Goal: Task Accomplishment & Management: Complete application form

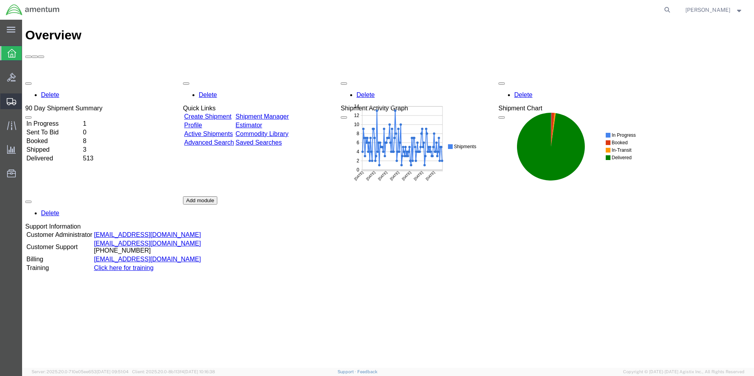
click at [0, 0] on span "Create Shipment" at bounding box center [0, 0] width 0 height 0
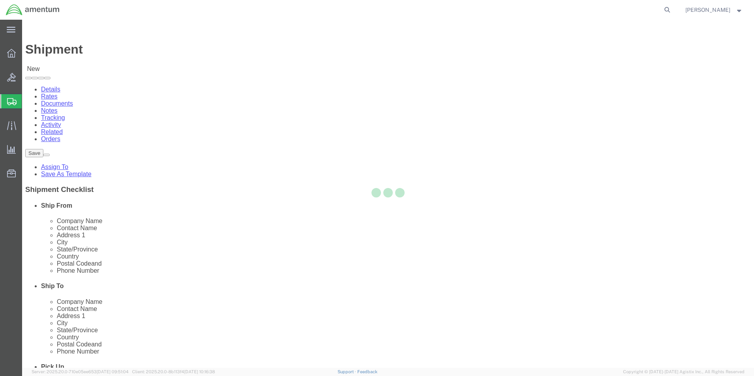
select select
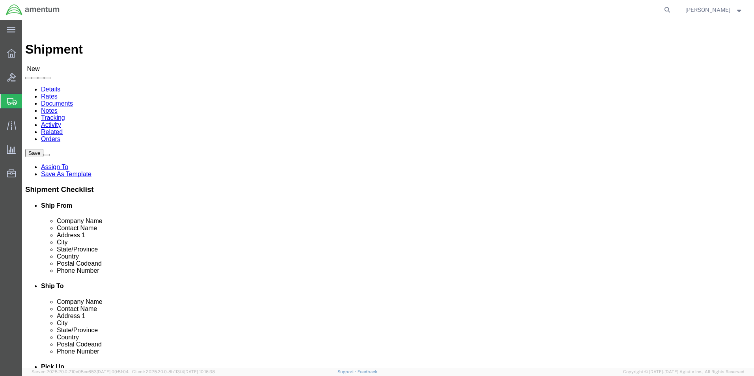
click input "text"
type input "a"
type input "AMENTUM SERVICES"
click div "Ship To Location Location My Profile Location [PHONE_NUMBER] [PHONE_NUMBER] [PH…"
drag, startPoint x: 181, startPoint y: 165, endPoint x: 187, endPoint y: 162, distance: 7.2
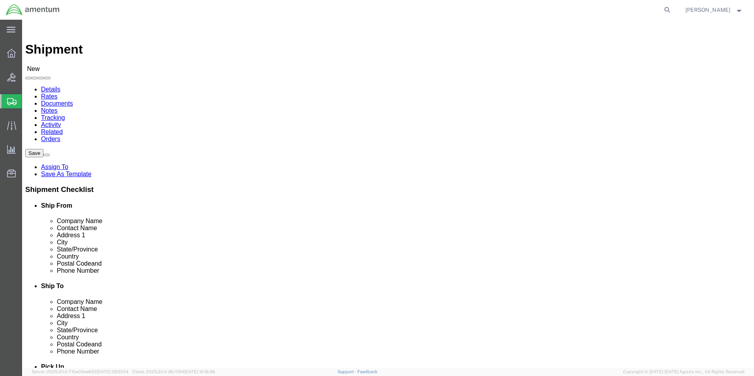
click input "text"
type input "[PERSON_NAME]"
click input "text"
type input "[STREET_ADDRESS][PERSON_NAME]"
click input "text"
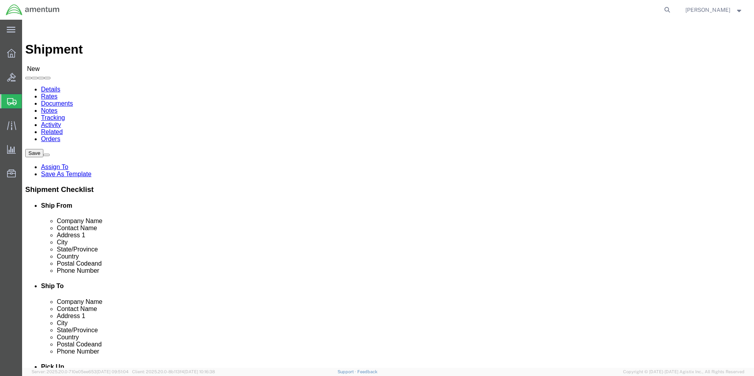
type input "DOTHAN"
click div "Ship From Location Location My Profile Location [PHONE_NUMBER] [PHONE_NUMBER] […"
click input "text"
type input "36303"
click div "Ship From Location Location My Profile Location [PHONE_NUMBER] [PHONE_NUMBER] […"
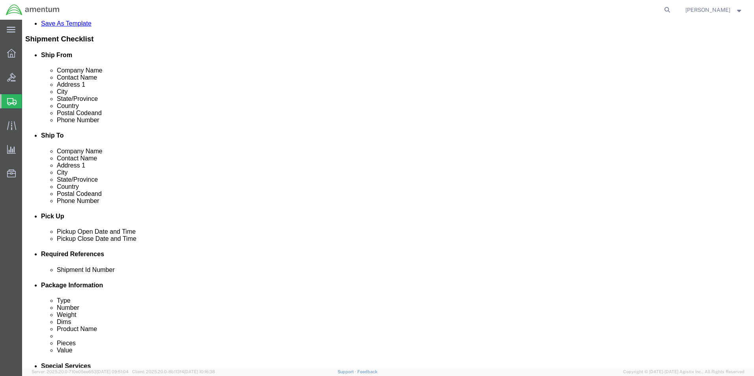
scroll to position [197, 0]
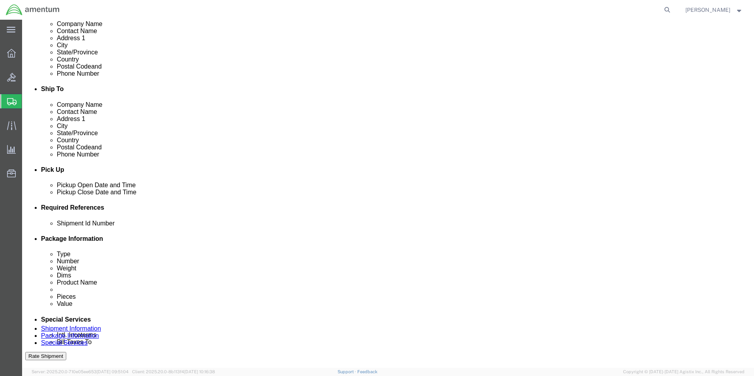
click input "text"
type input "SITE 588"
click div "Delivery by Date Delivery Start Date Delivery Start Time Deliver Open Date and …"
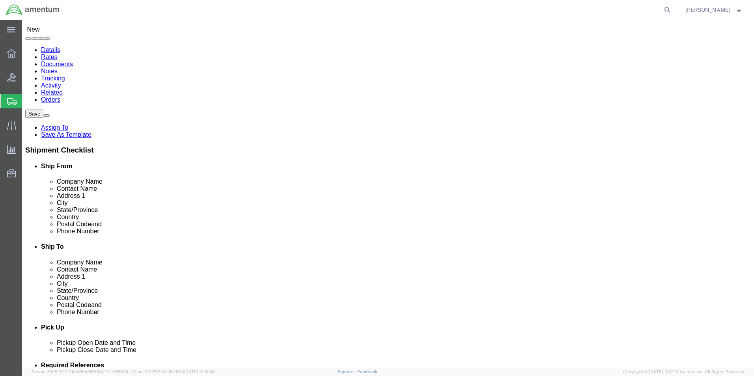
scroll to position [0, 0]
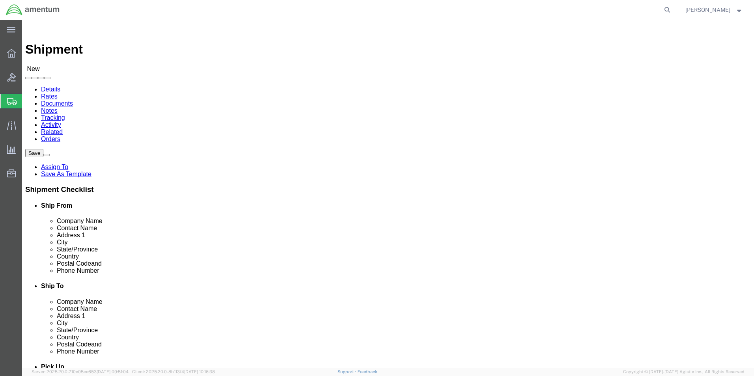
click input "text"
type input "AVIATION LAB"
click p "- Aviation Laboratories - ([PERSON_NAME]) [STREET_ADDRESS][PERSON_NAME]"
select select "LA"
type input "Aviation Laboratories"
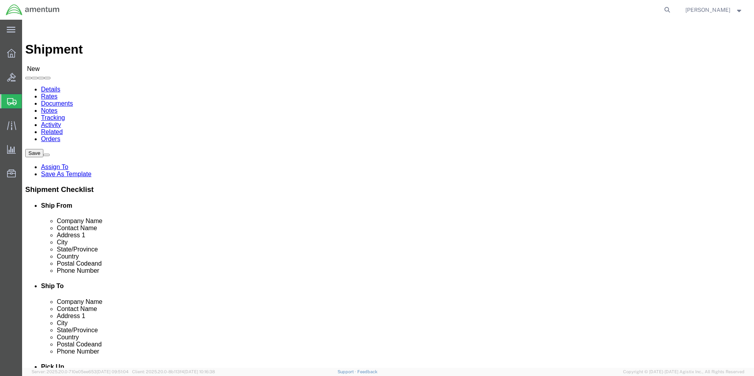
drag, startPoint x: 133, startPoint y: 267, endPoint x: 148, endPoint y: 243, distance: 28.3
click input "text"
type input "[PHONE_NUMBER]"
click div "Location My Profile Location [PHONE_NUMBER] [PHONE_NUMBER] [PHONE_NUMBER] [PHON…"
click icon
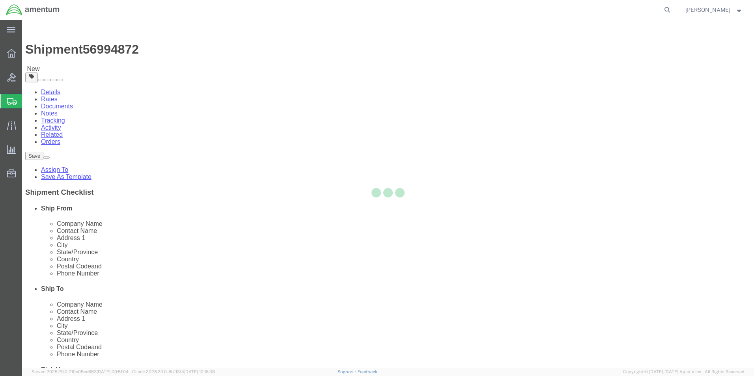
select select "CBOX"
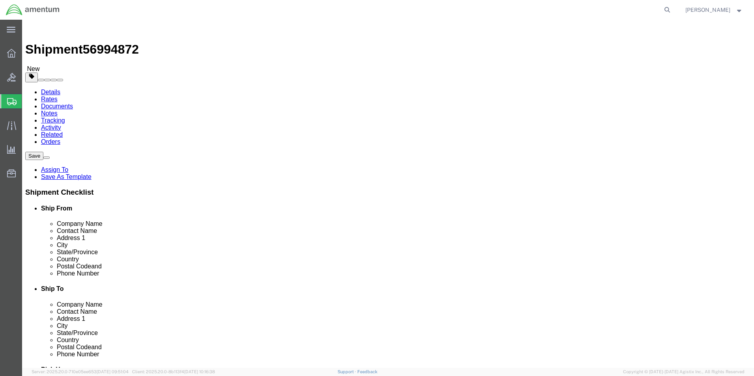
click input "text"
type input "14"
type input "10"
type input "8"
drag, startPoint x: 129, startPoint y: 183, endPoint x: 109, endPoint y: 188, distance: 21.1
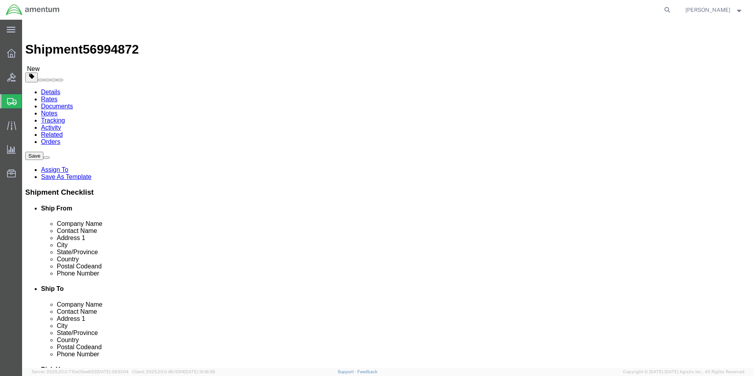
click input "0.00"
type input "2"
click link "Add Content"
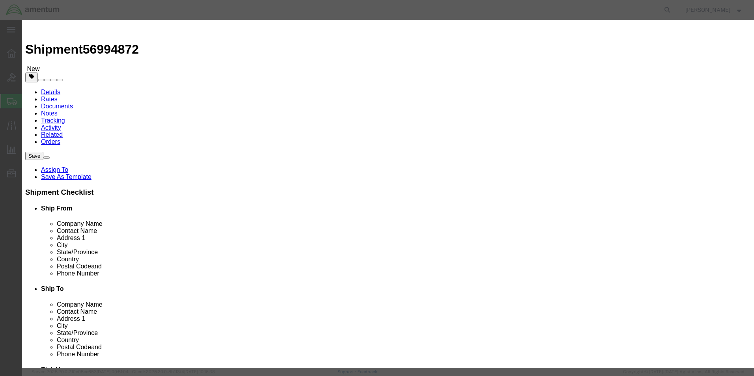
click input "text"
type input "SAMPLES"
click input "0"
type input "1"
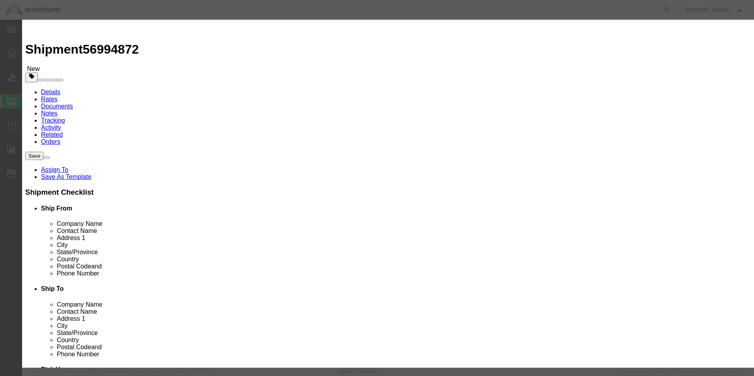
click input "text"
type input "1.00"
click button "Save & Close"
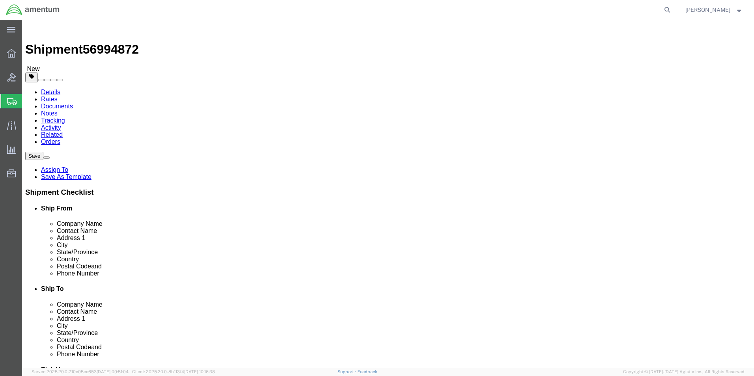
click button "Rate Shipment"
